Goal: Task Accomplishment & Management: Manage account settings

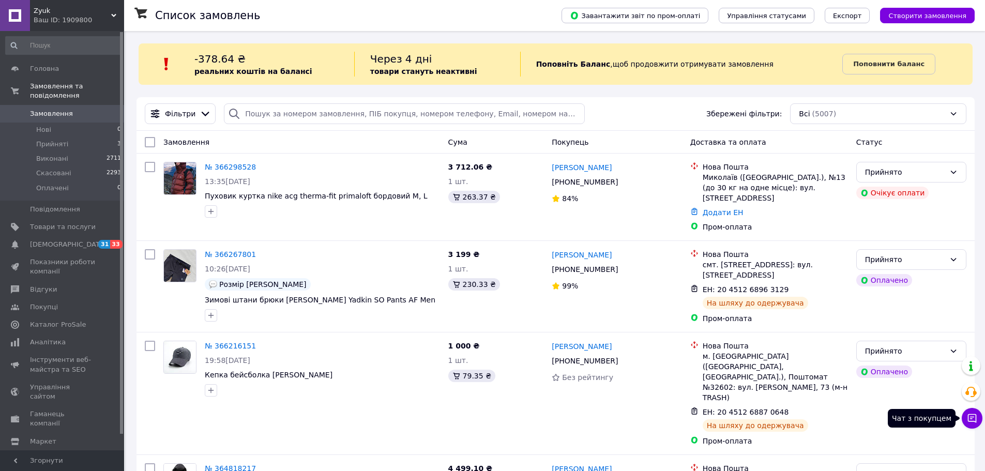
click at [974, 415] on icon at bounding box center [972, 418] width 10 height 10
click at [972, 415] on icon at bounding box center [972, 418] width 10 height 10
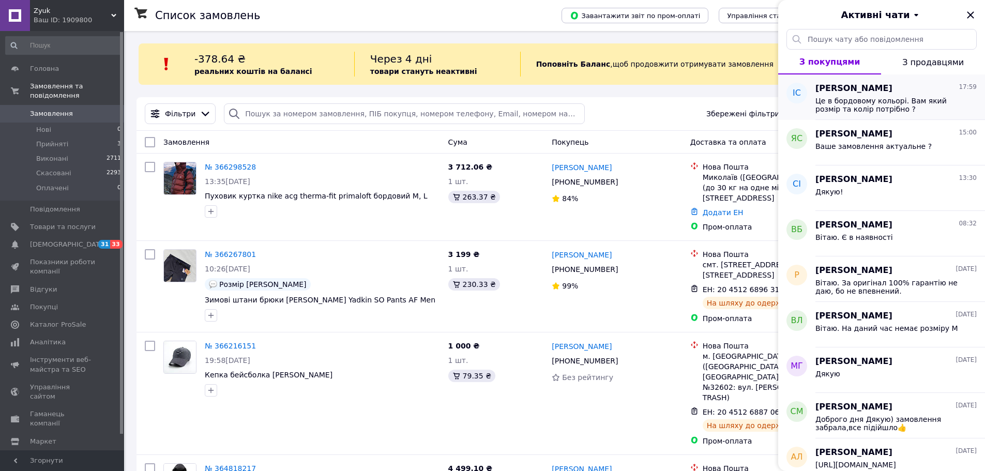
click at [847, 103] on span "Це в бордовому кольорі. Вам який розмір та колір потрібно ?" at bounding box center [888, 105] width 147 height 17
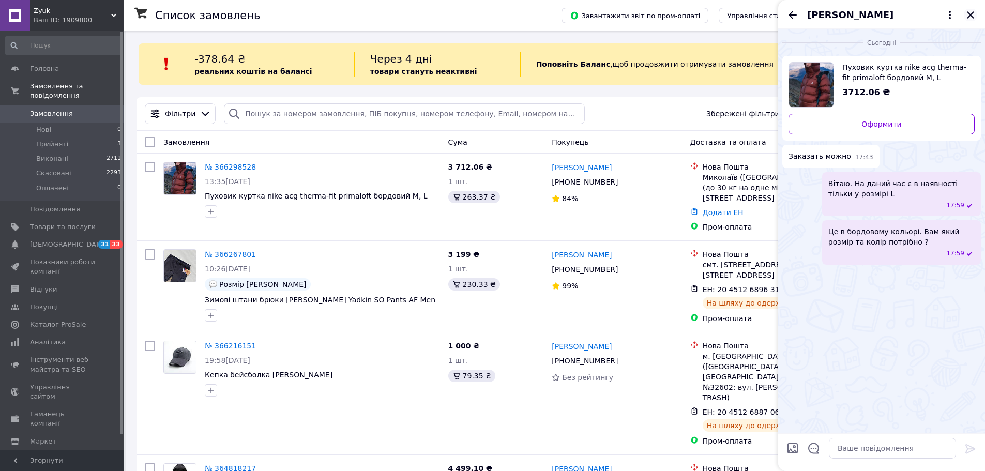
click at [968, 17] on icon "Закрити" at bounding box center [970, 14] width 7 height 7
